Goal: Information Seeking & Learning: Learn about a topic

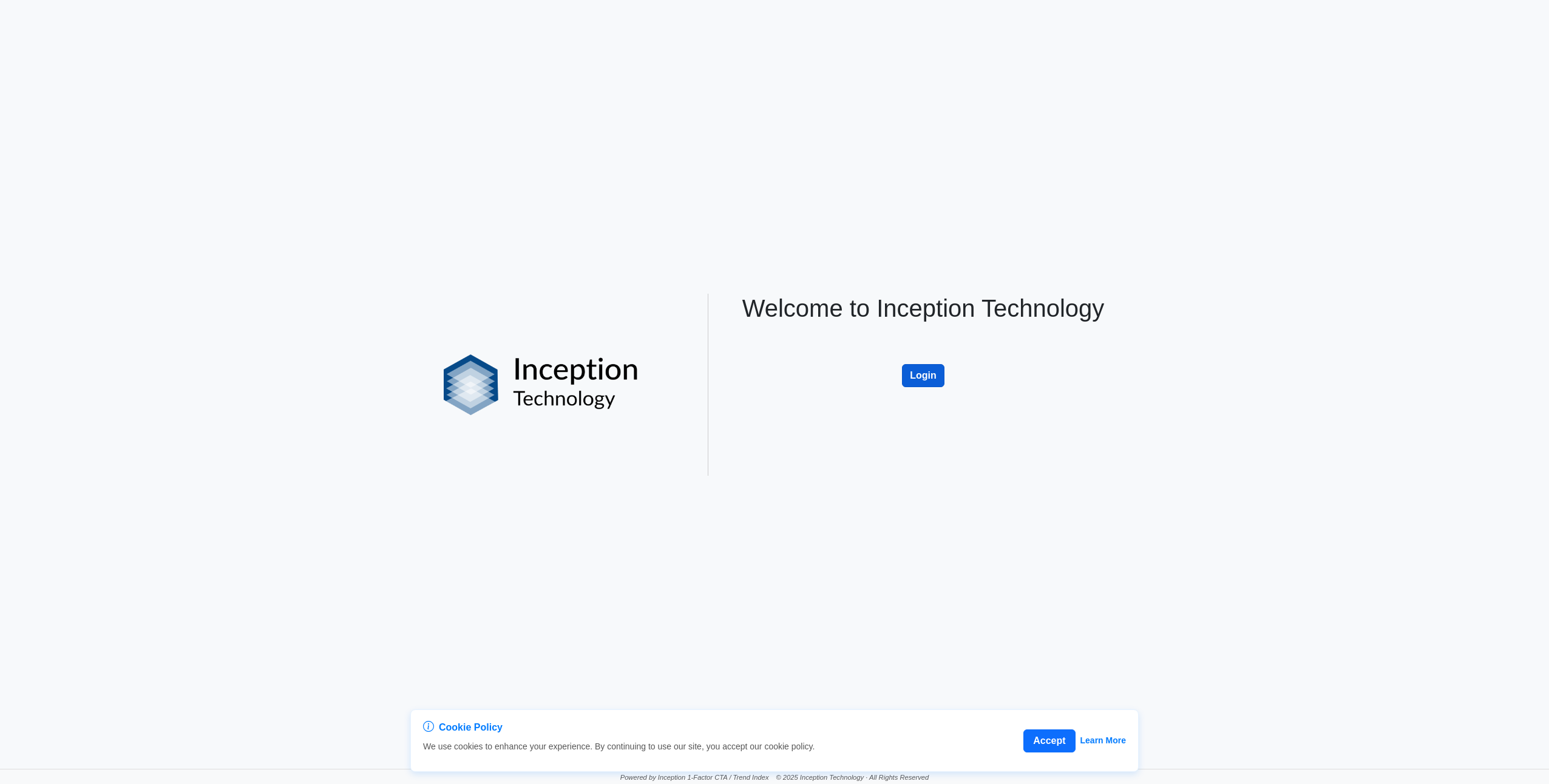
click at [941, 379] on button "Login" at bounding box center [923, 376] width 43 height 23
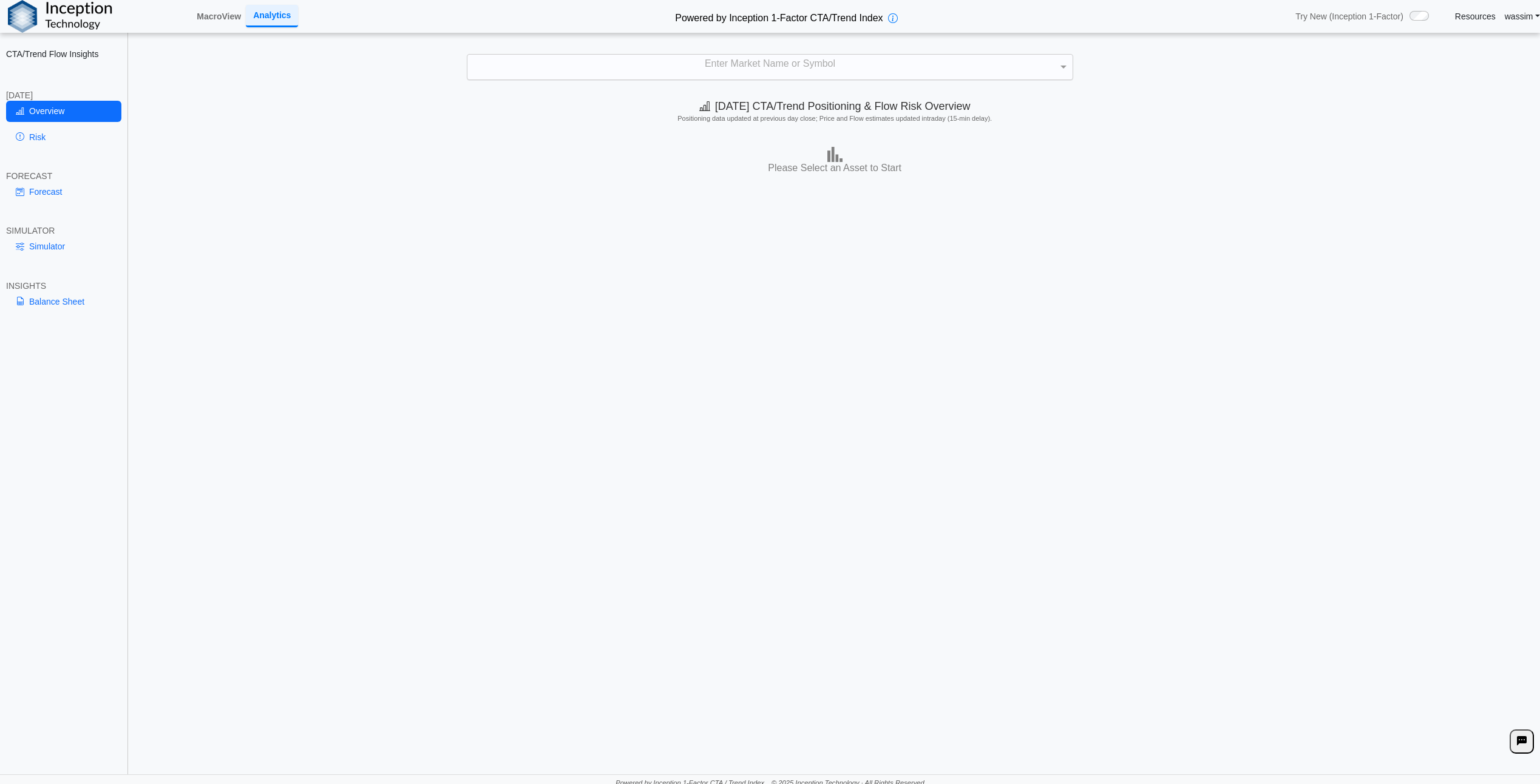
click at [767, 65] on div "Enter Market Name or Symbol" at bounding box center [770, 67] width 605 height 25
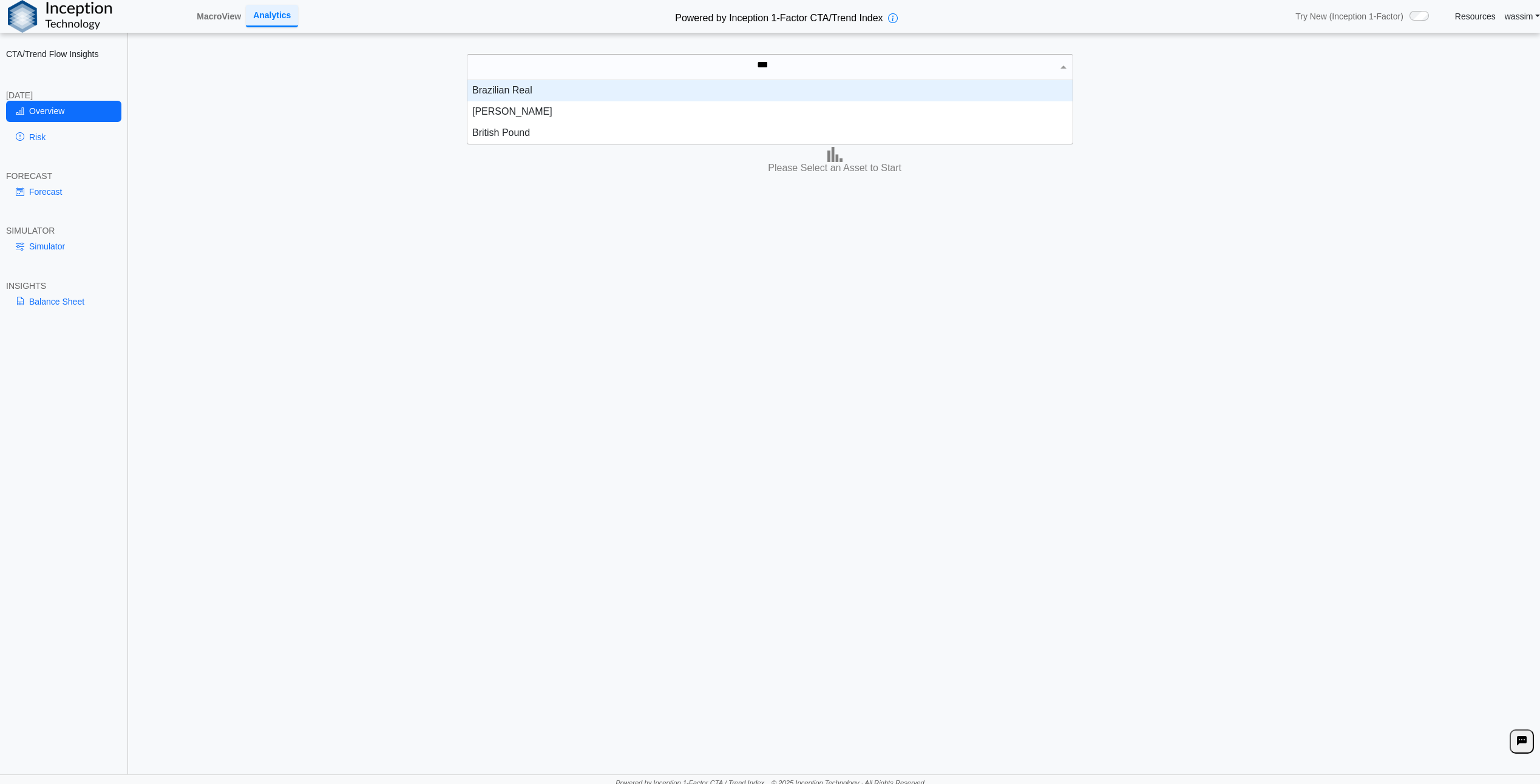
scroll to position [12, 596]
type input "*****"
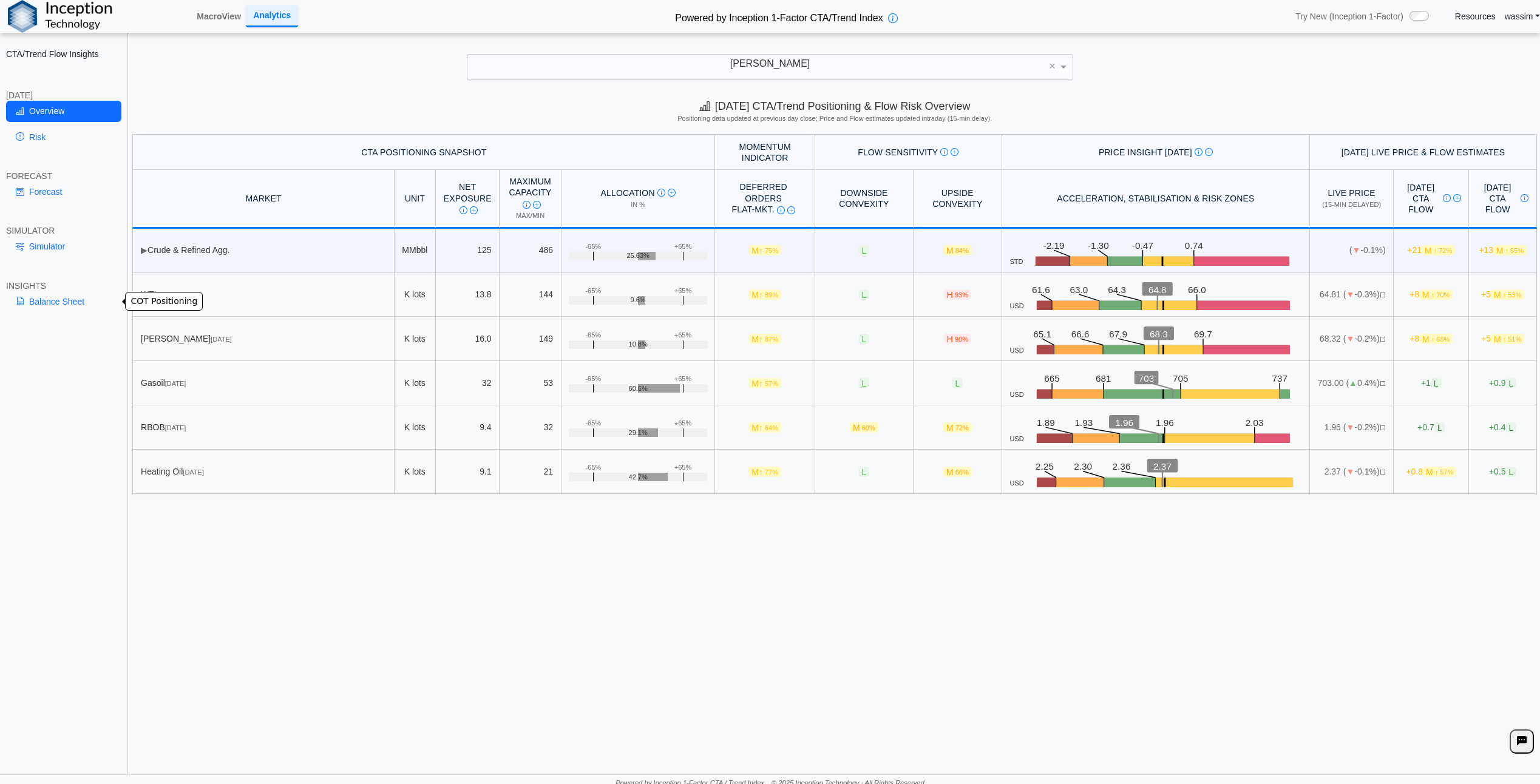
click at [62, 298] on link "Balance Sheet" at bounding box center [63, 301] width 115 height 21
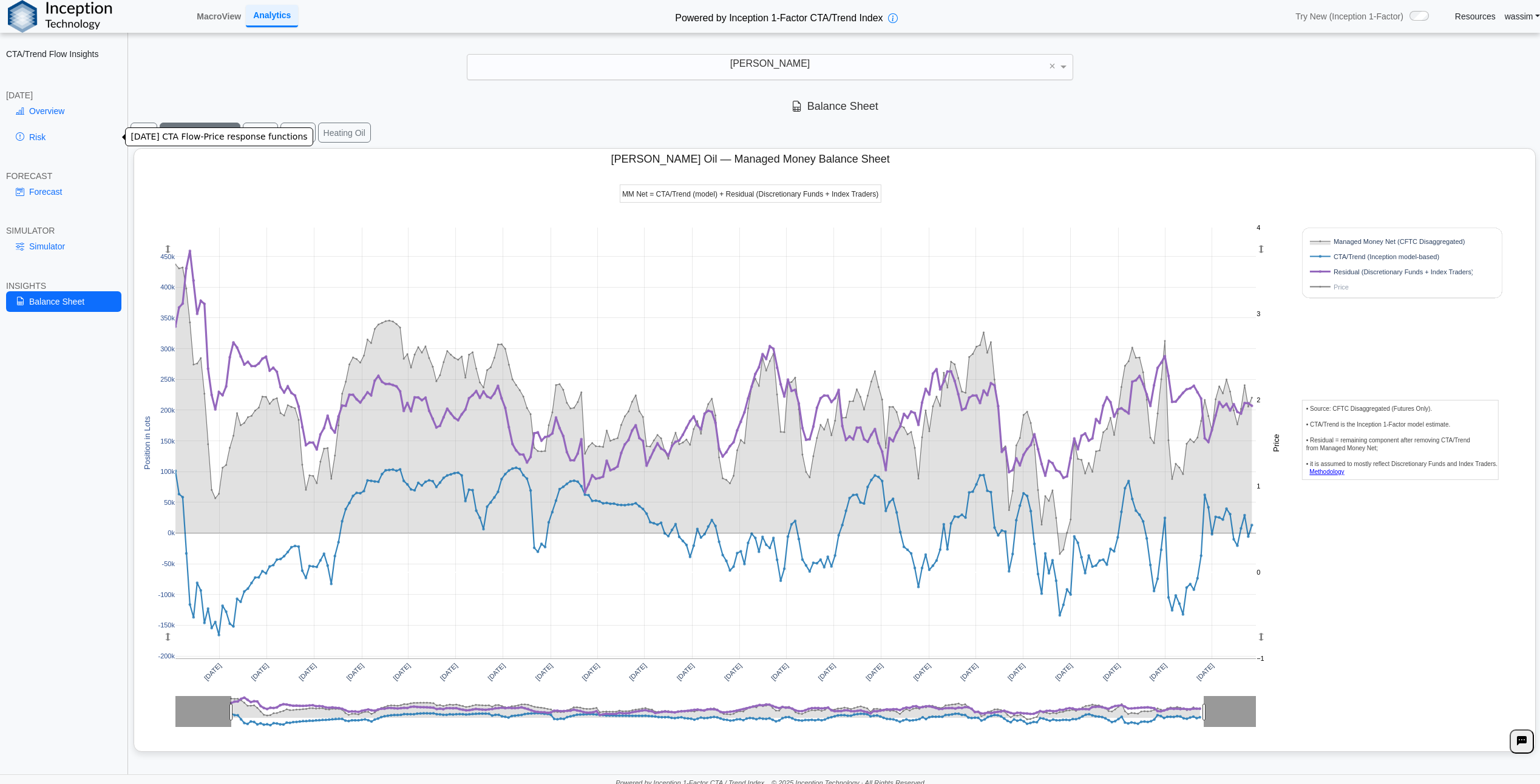
click at [35, 138] on link "Risk" at bounding box center [63, 136] width 115 height 21
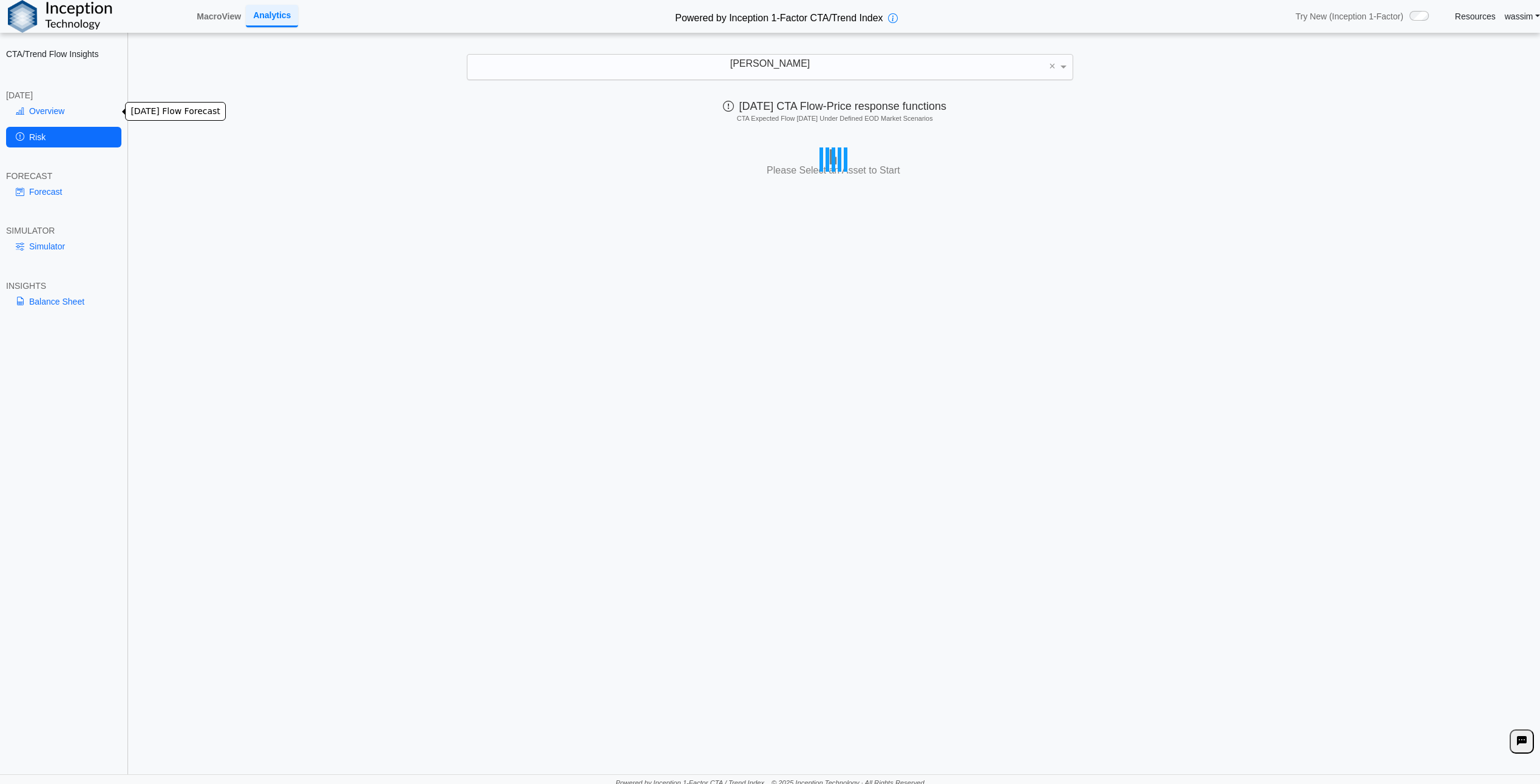
click at [44, 113] on link "Overview" at bounding box center [63, 111] width 115 height 21
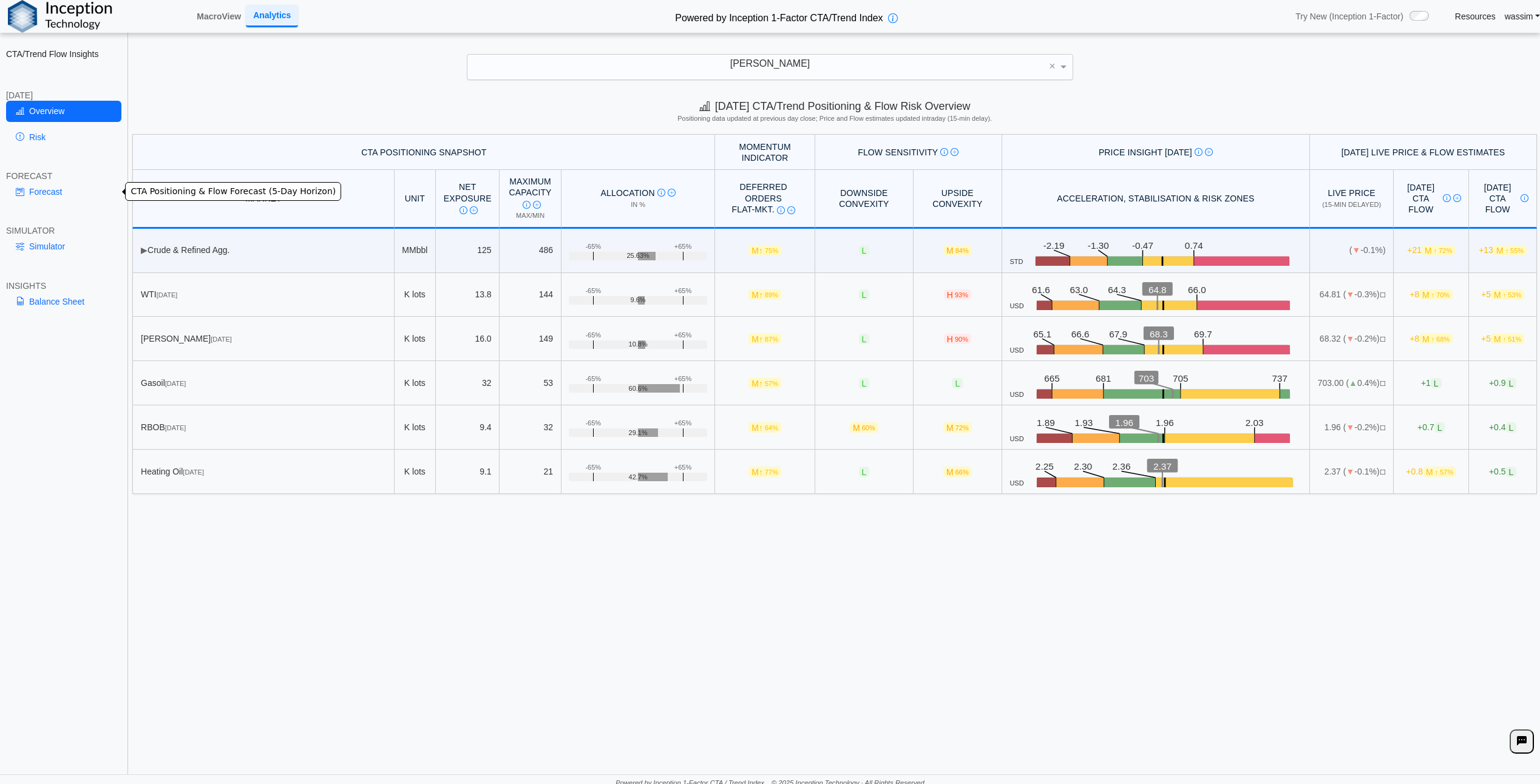
click at [47, 183] on link "Forecast" at bounding box center [63, 191] width 115 height 21
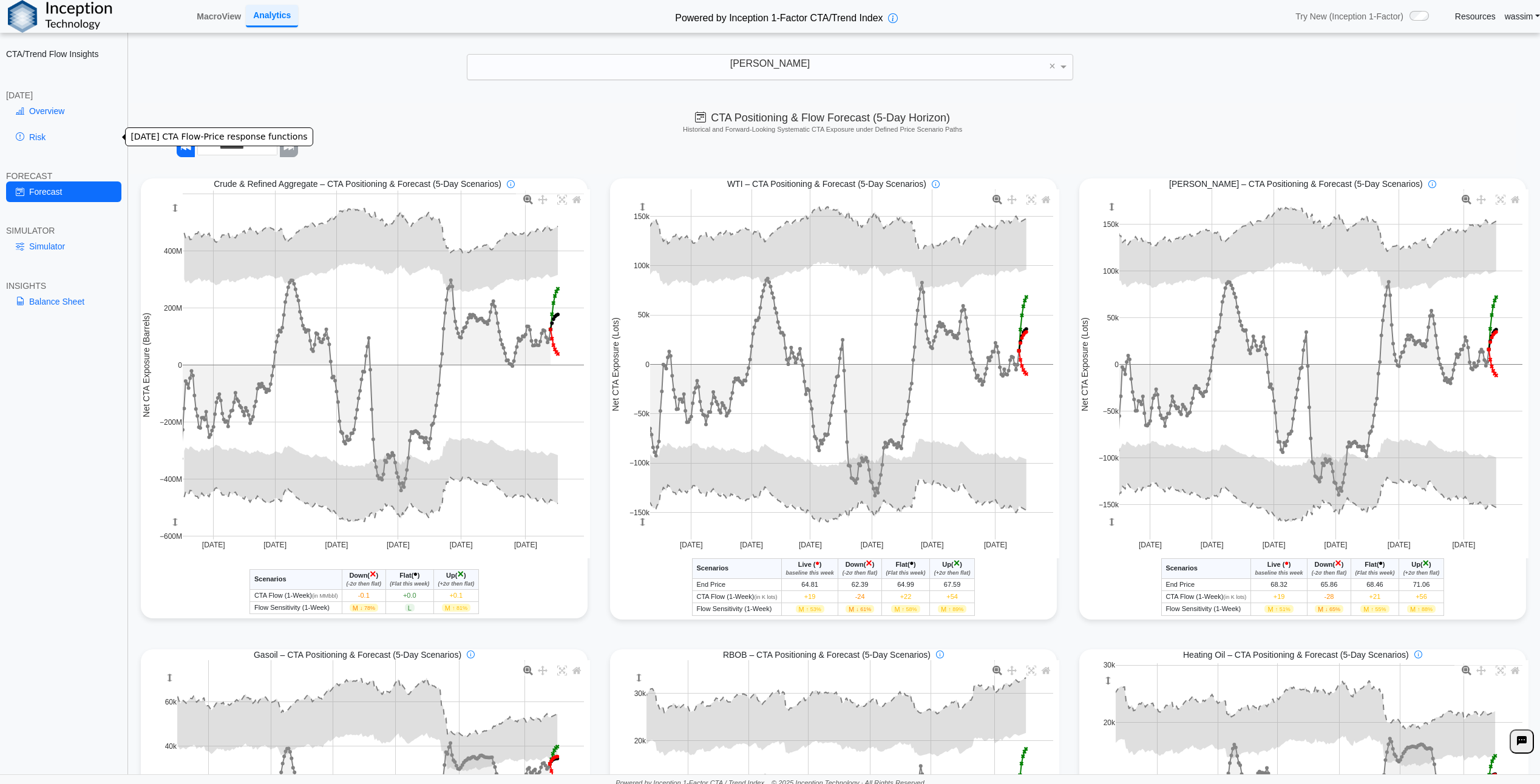
click at [49, 145] on link "Risk" at bounding box center [63, 136] width 115 height 21
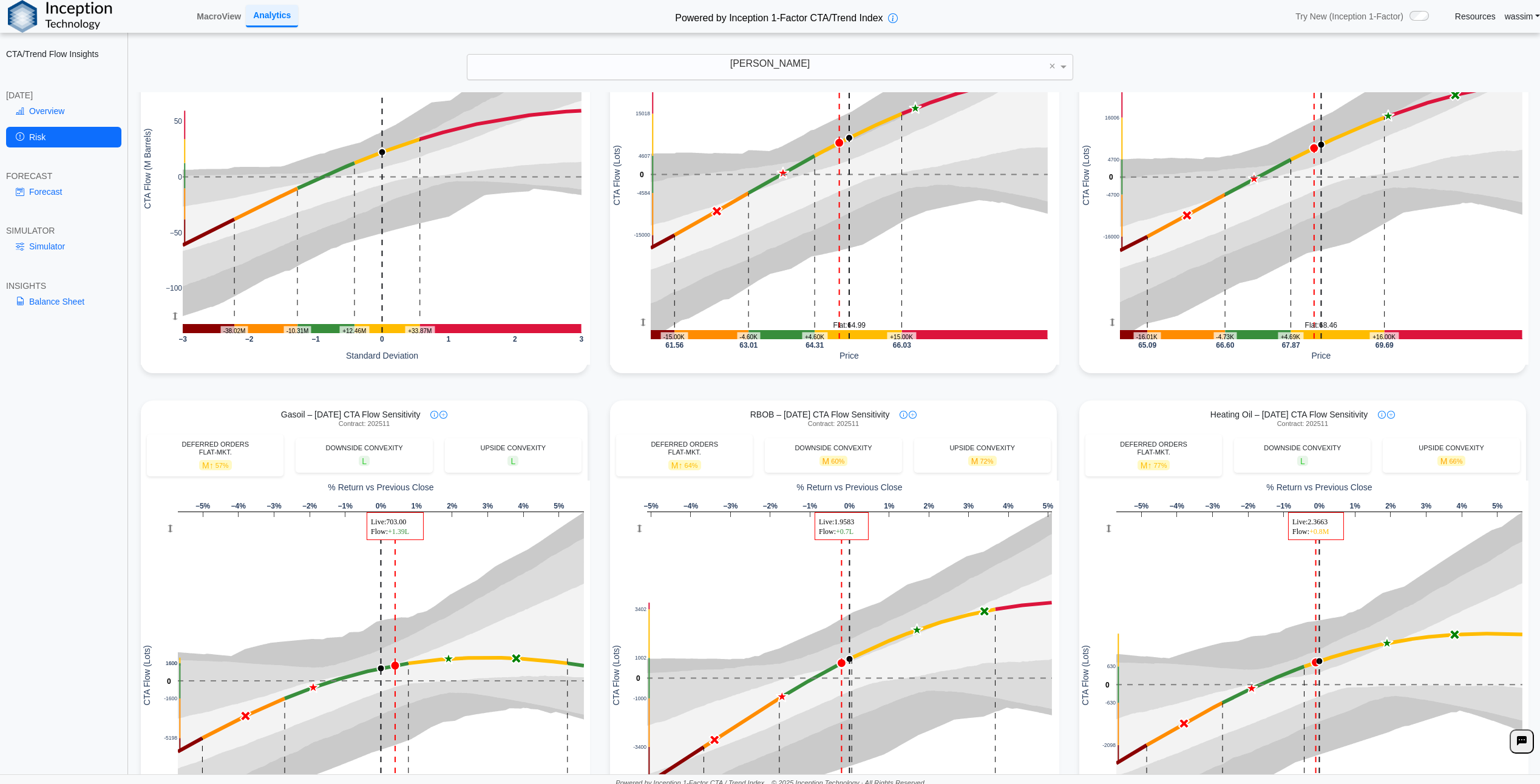
scroll to position [372, 0]
